Goal: Information Seeking & Learning: Understand process/instructions

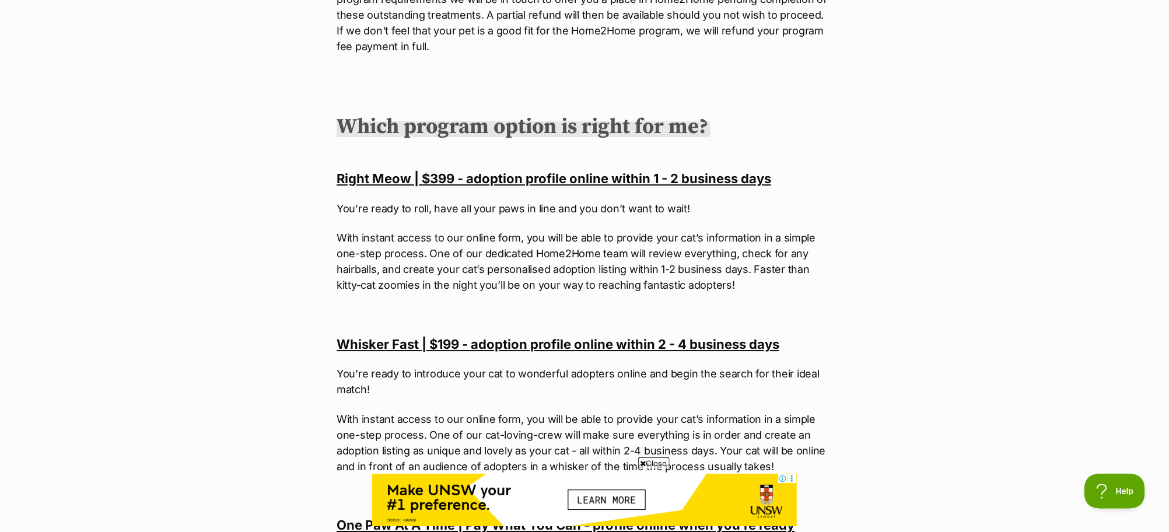
scroll to position [2123, 0]
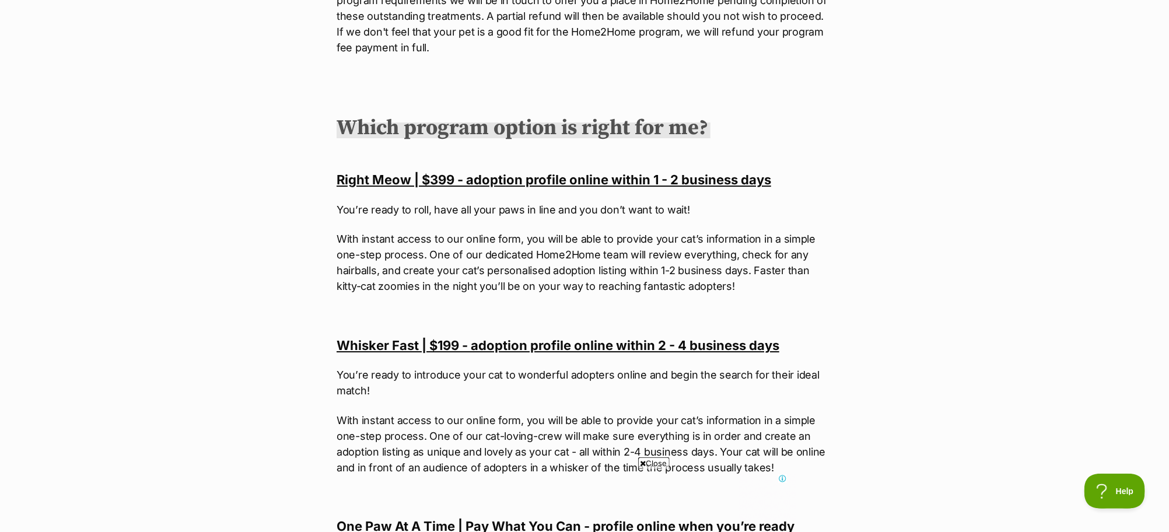
scroll to position [2098, 0]
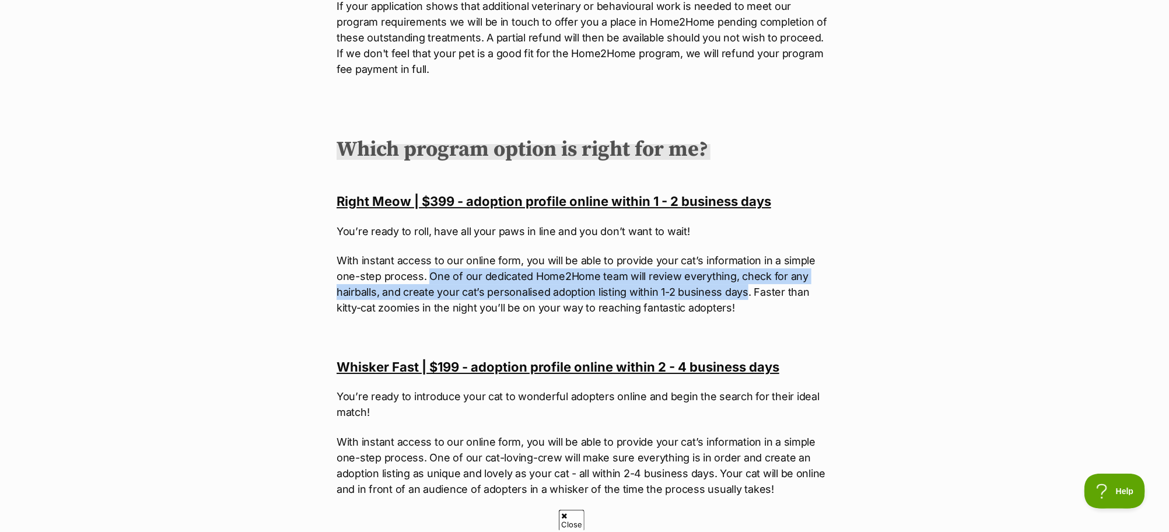
scroll to position [0, 0]
drag, startPoint x: 427, startPoint y: 278, endPoint x: 747, endPoint y: 290, distance: 320.6
click at [747, 290] on p "With instant access to our online form, you will be able to provide your cat’s …" at bounding box center [585, 284] width 496 height 63
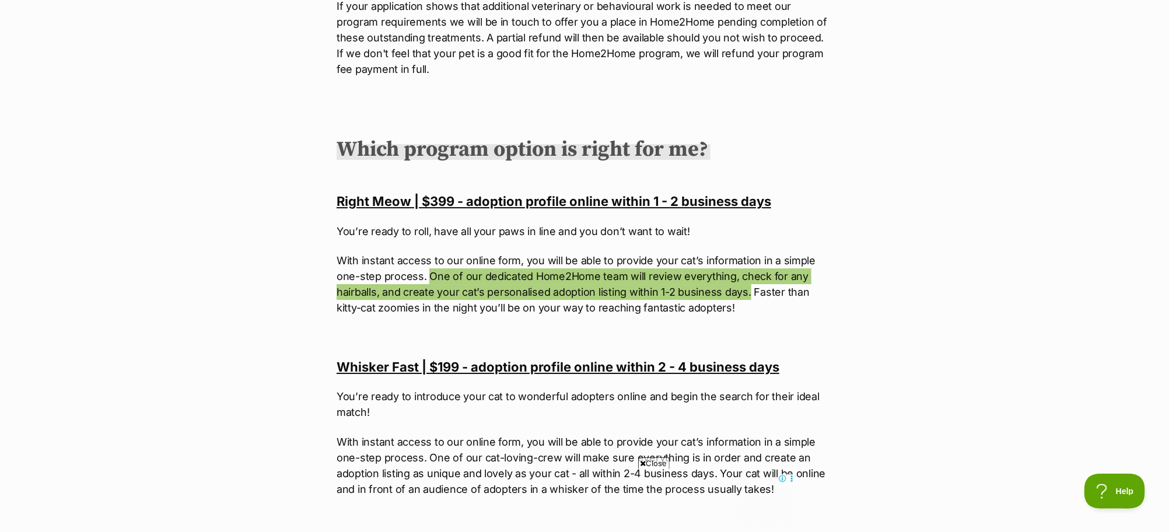
copy p "One of our dedicated Home2Home team will review everything, check for any hairb…"
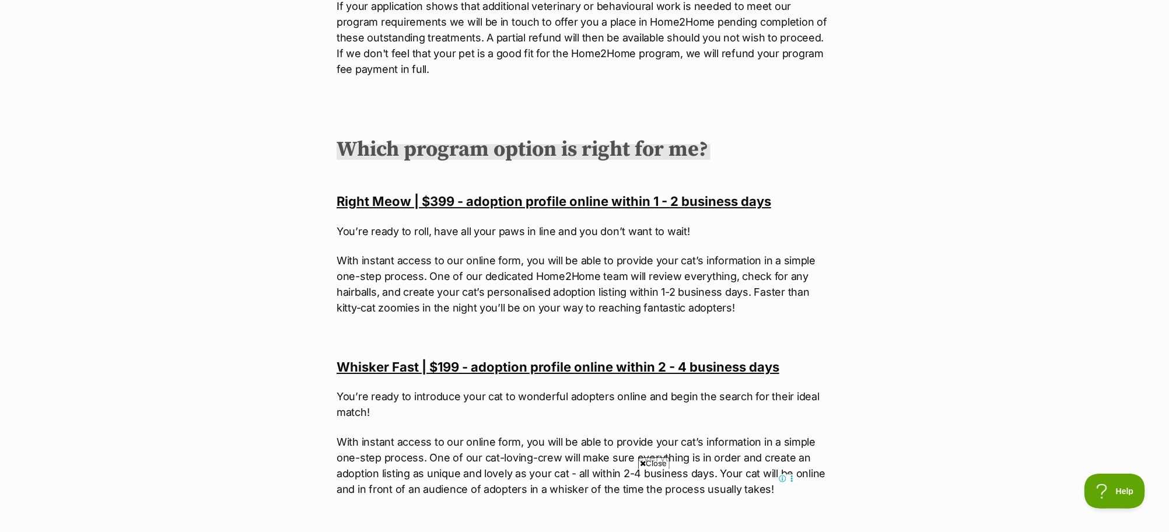
click at [666, 312] on p "With instant access to our online form, you will be able to provide your cat’s …" at bounding box center [585, 284] width 496 height 63
drag, startPoint x: 426, startPoint y: 274, endPoint x: 744, endPoint y: 279, distance: 318.0
click at [744, 278] on p "With instant access to our online form, you will be able to provide your cat’s …" at bounding box center [585, 284] width 496 height 63
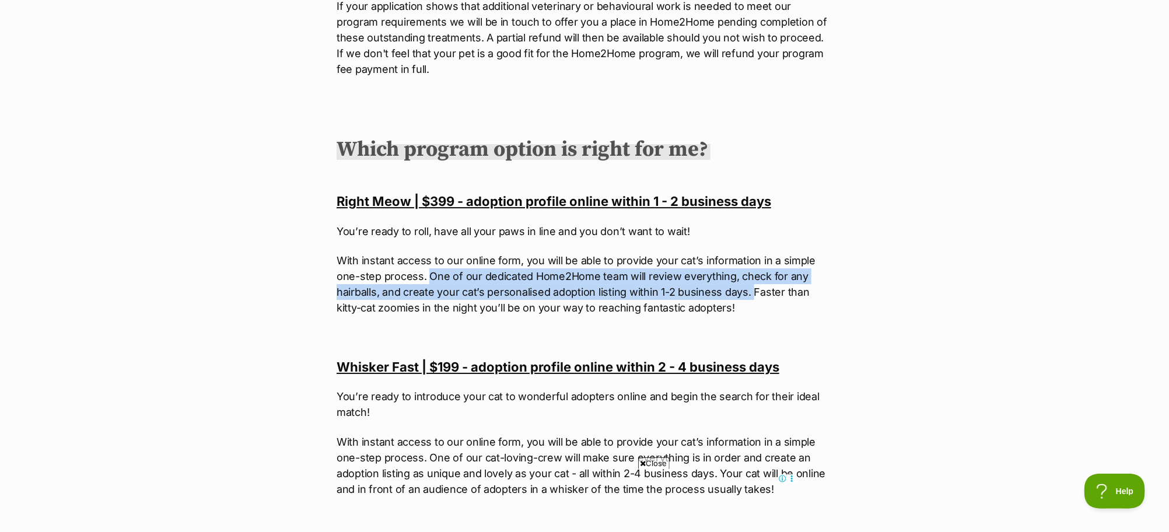
drag, startPoint x: 431, startPoint y: 275, endPoint x: 752, endPoint y: 289, distance: 320.6
click at [752, 289] on p "With instant access to our online form, you will be able to provide your cat’s …" at bounding box center [585, 284] width 496 height 63
copy p "One of our dedicated Home2Home team will review everything, check for any hairb…"
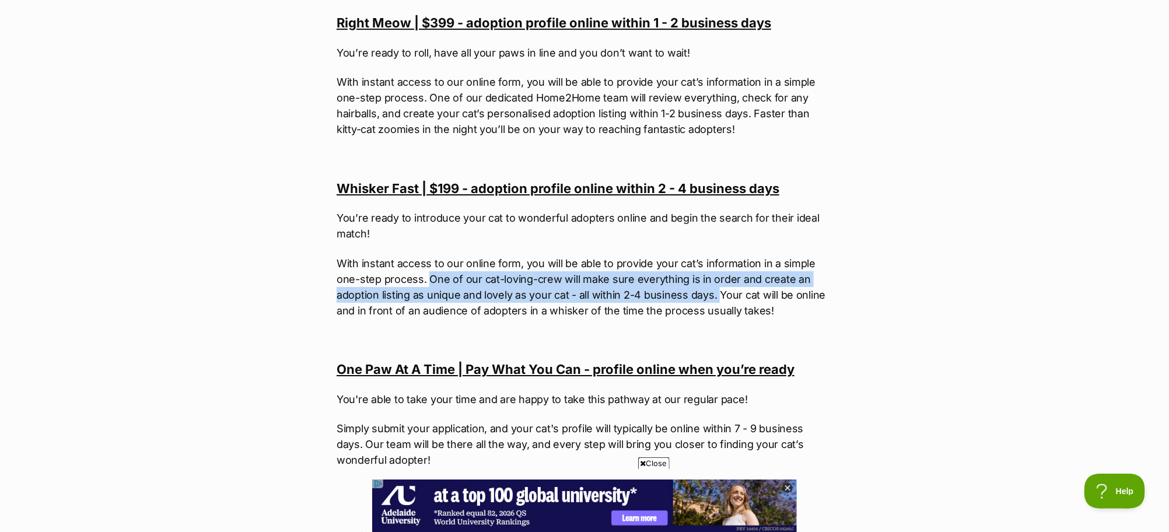
drag, startPoint x: 430, startPoint y: 278, endPoint x: 716, endPoint y: 293, distance: 286.3
click at [716, 293] on p "With instant access to our online form, you will be able to provide your cat’s …" at bounding box center [585, 287] width 496 height 63
copy p "One of our cat-loving-crew will make sure everything is in order and create an …"
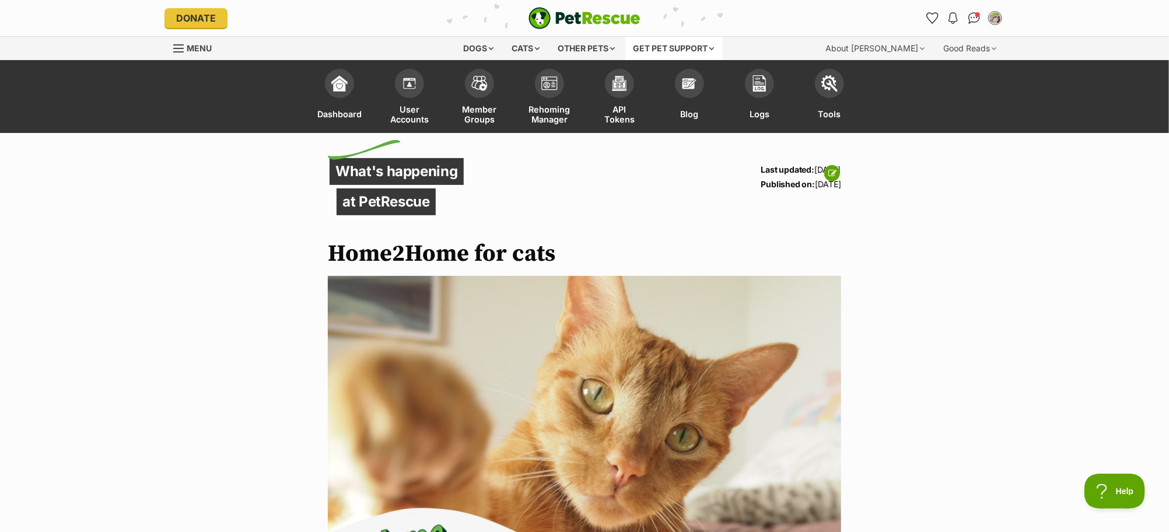
click at [658, 46] on div "Get pet support" at bounding box center [673, 48] width 97 height 23
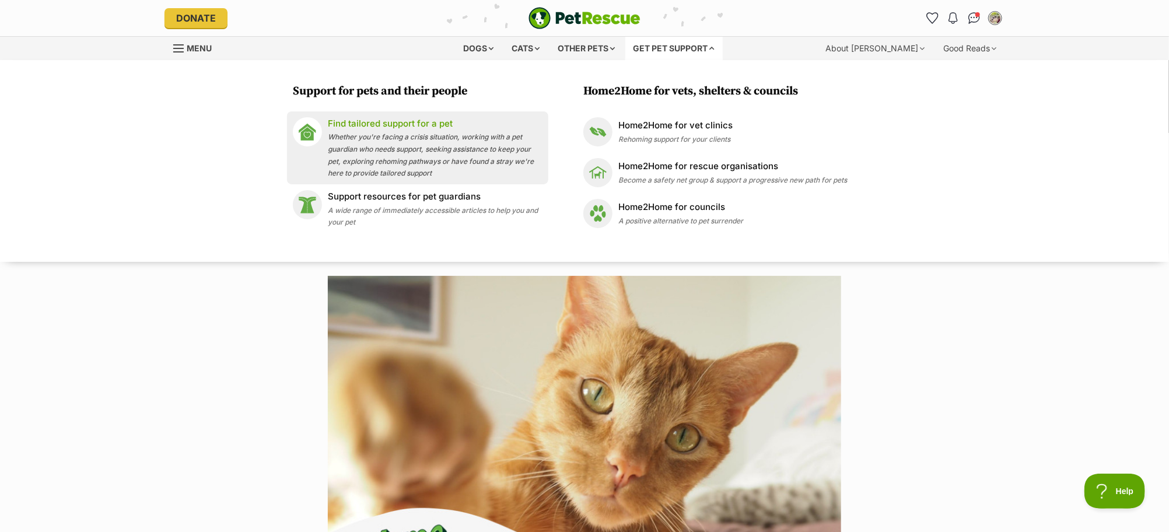
click at [441, 148] on span "Whether you're facing a crisis situation, working with a pet guardian who needs…" at bounding box center [431, 154] width 206 height 45
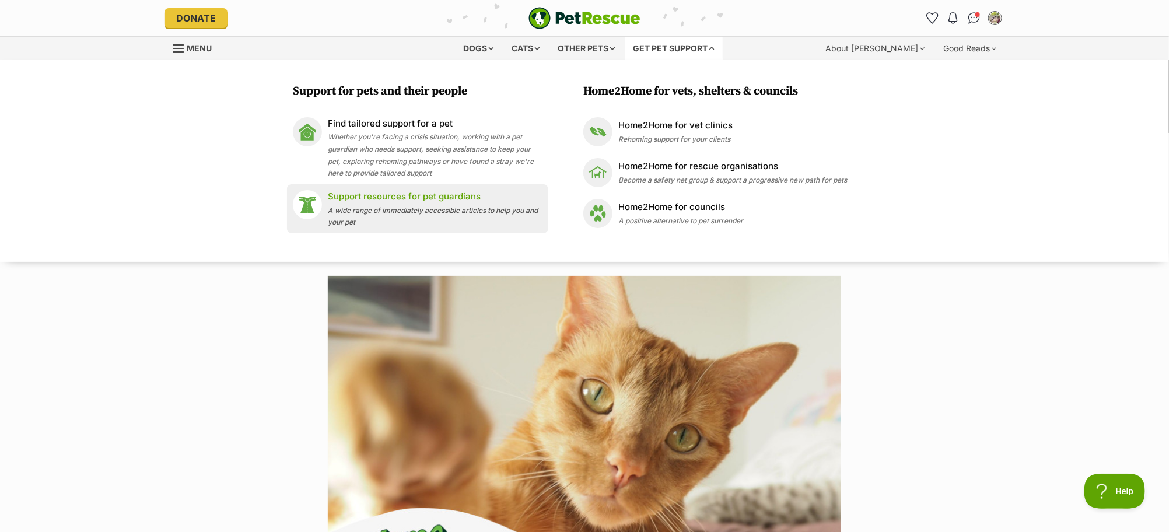
click at [453, 211] on span "A wide range of immediately accessible articles to help you and your pet" at bounding box center [433, 216] width 210 height 21
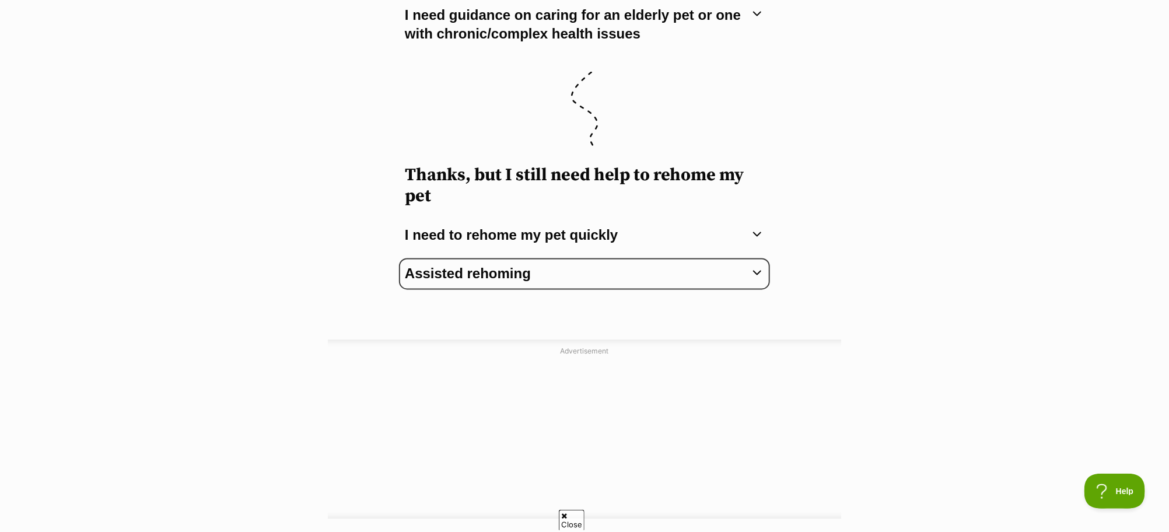
click at [755, 281] on button "Assisted rehoming" at bounding box center [584, 274] width 359 height 20
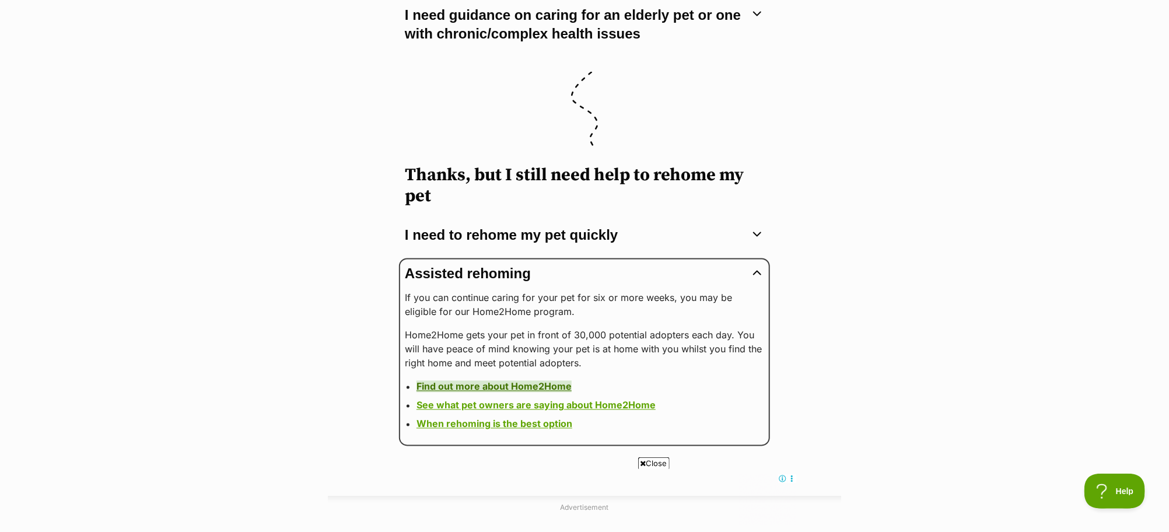
click at [500, 383] on link "Find out more about Home2Home" at bounding box center [494, 387] width 155 height 12
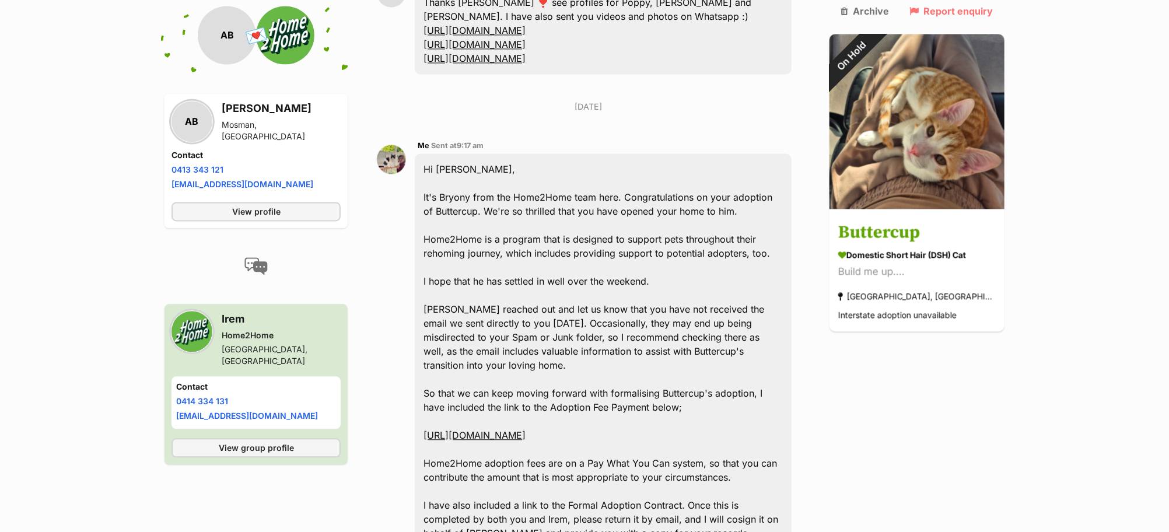
scroll to position [1759, 0]
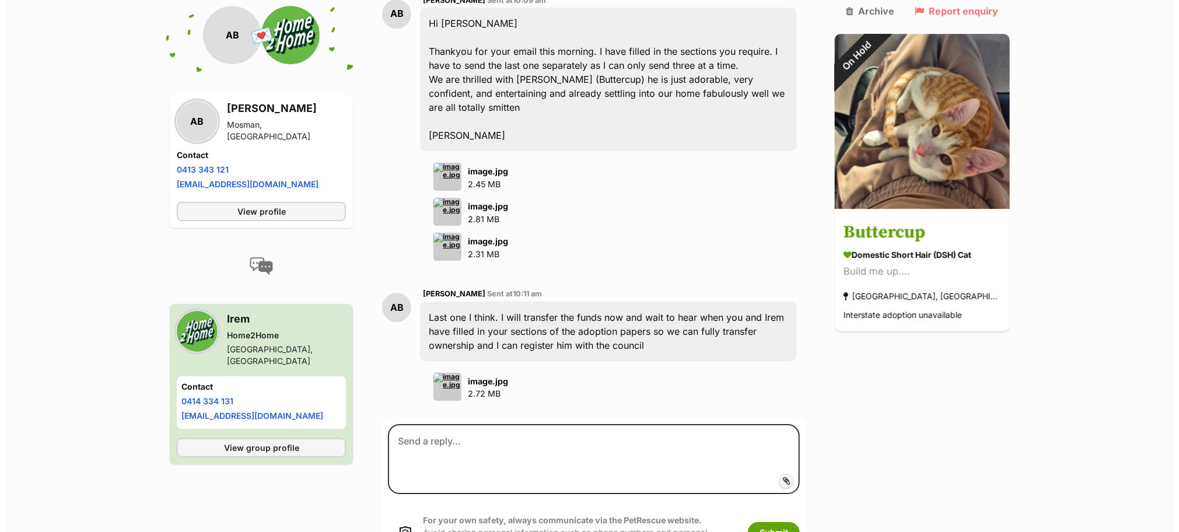
scroll to position [2212, 0]
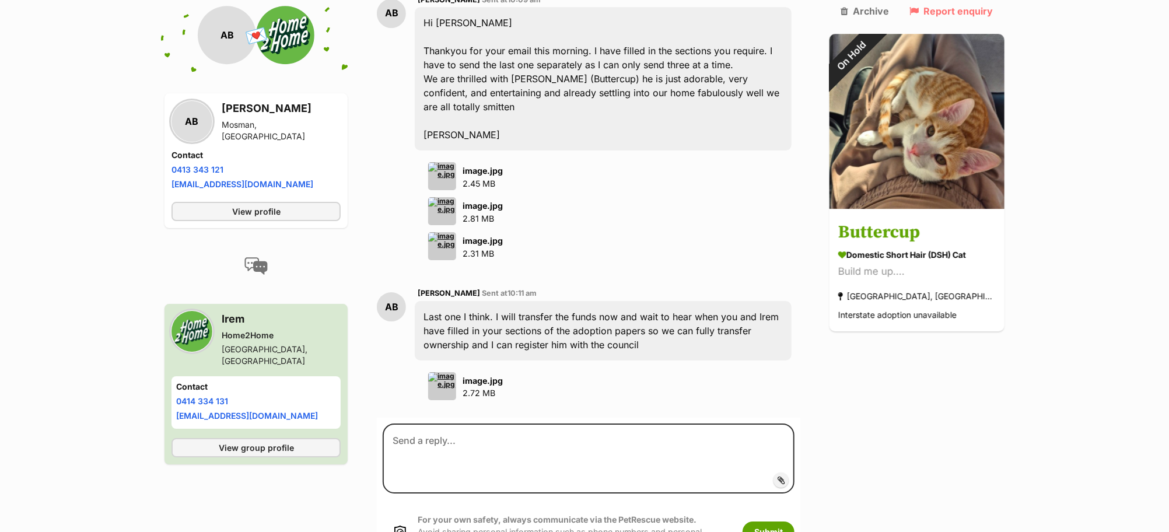
click at [444, 162] on img at bounding box center [442, 176] width 28 height 28
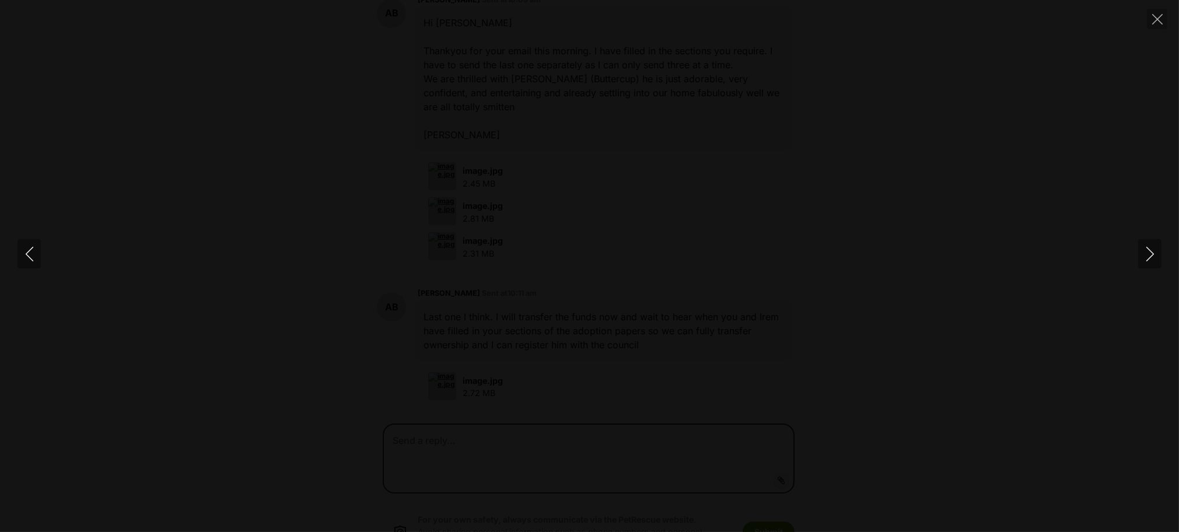
click at [648, 266] on img at bounding box center [589, 266] width 117 height 0
click at [609, 266] on img at bounding box center [550, 266] width 117 height 0
click at [1151, 257] on icon "Next" at bounding box center [1150, 254] width 15 height 15
click at [1145, 254] on icon "Next" at bounding box center [1150, 254] width 15 height 15
click at [560, 266] on img at bounding box center [528, 266] width 117 height 0
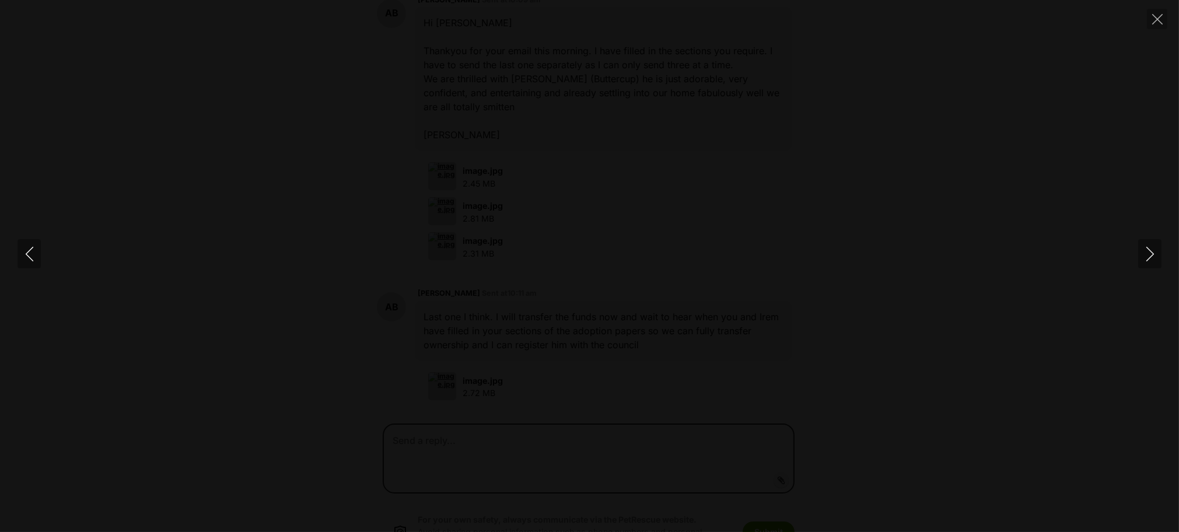
click at [707, 266] on img at bounding box center [693, 266] width 117 height 0
click at [648, 266] on img at bounding box center [590, 266] width 117 height 0
click at [1152, 18] on icon "Close" at bounding box center [1157, 19] width 11 height 11
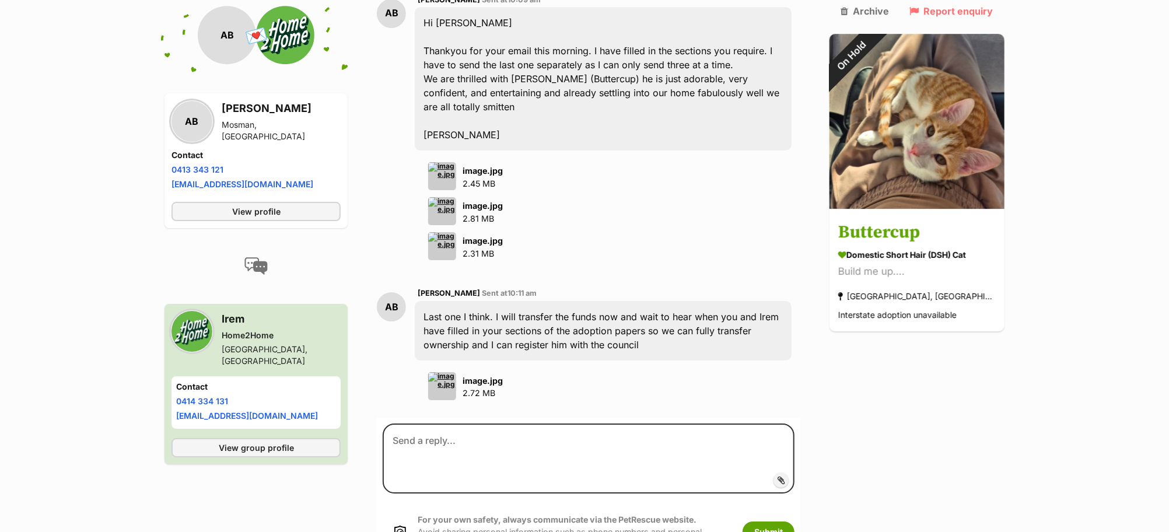
click at [452, 372] on img at bounding box center [442, 386] width 28 height 28
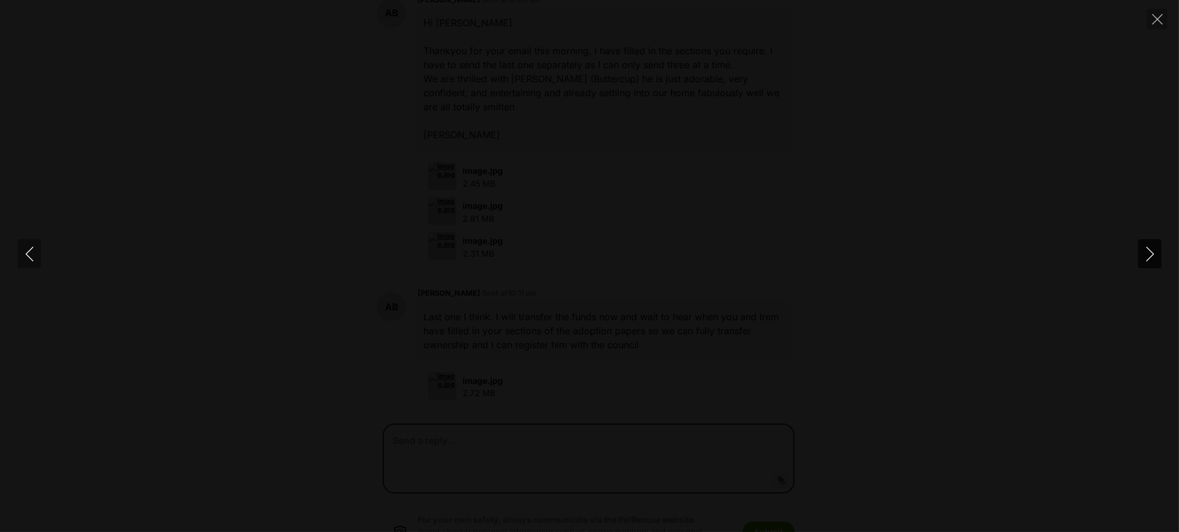
click at [1147, 252] on icon "Next" at bounding box center [1150, 254] width 15 height 15
